Goal: Information Seeking & Learning: Learn about a topic

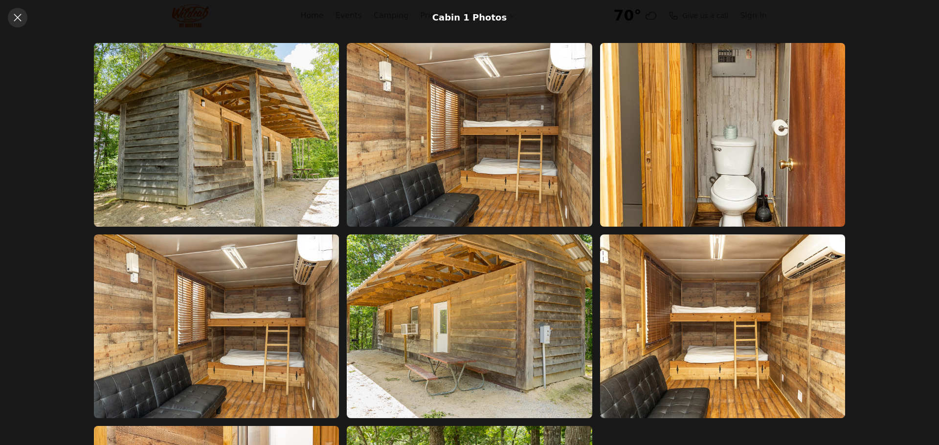
click at [16, 21] on icon at bounding box center [18, 18] width 12 height 12
click at [14, 19] on icon at bounding box center [18, 18] width 12 height 12
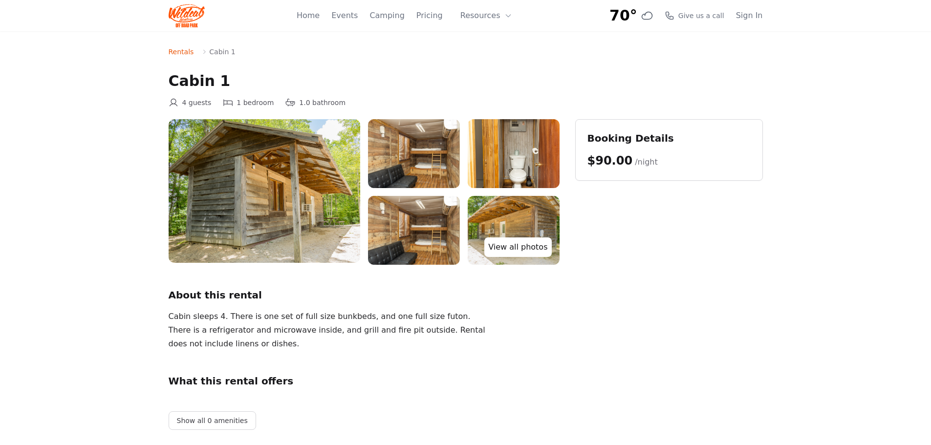
click at [527, 249] on link "View all photos" at bounding box center [517, 248] width 67 height 20
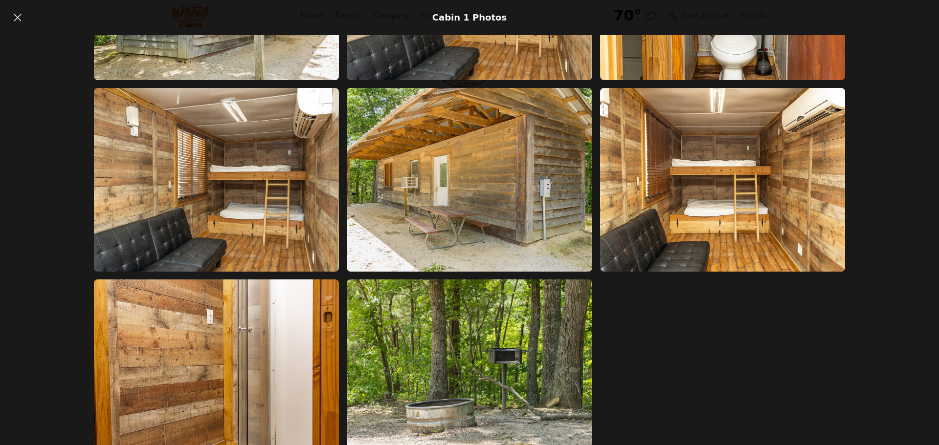
scroll to position [173, 0]
